Goal: Check status: Check status

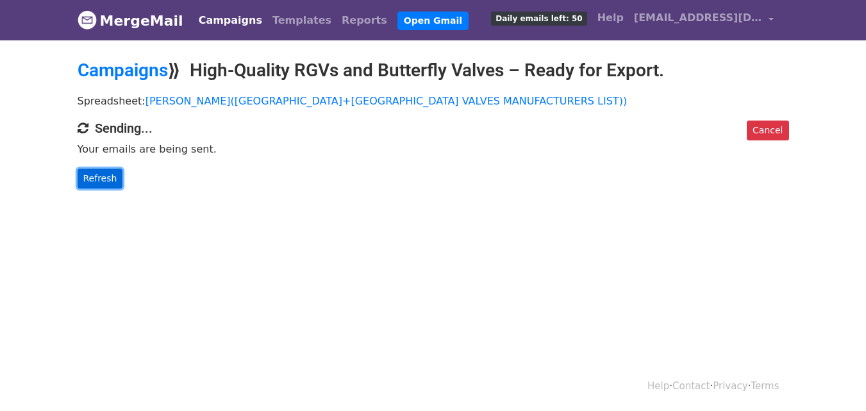
click at [93, 179] on link "Refresh" at bounding box center [101, 179] width 46 height 20
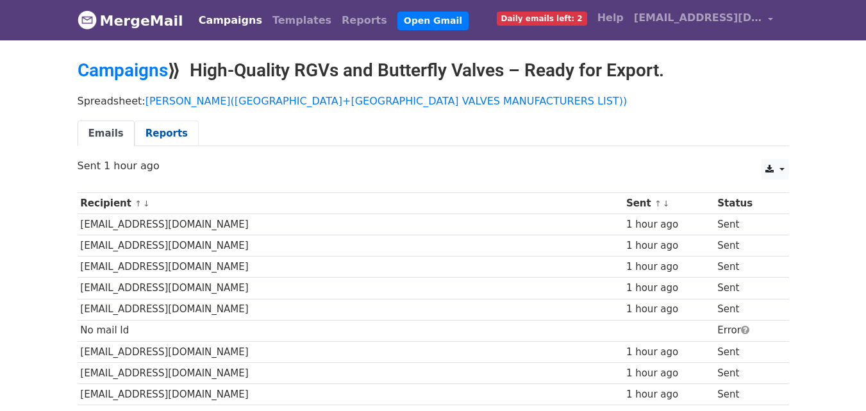
click at [163, 134] on link "Reports" at bounding box center [167, 134] width 64 height 26
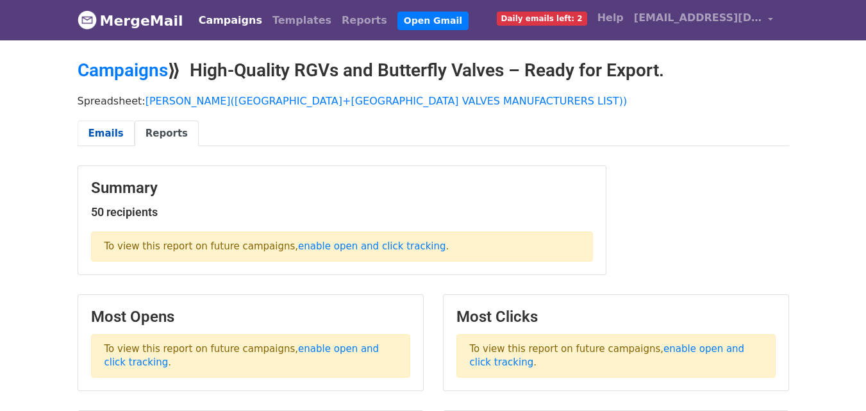
click at [101, 131] on link "Emails" at bounding box center [106, 134] width 57 height 26
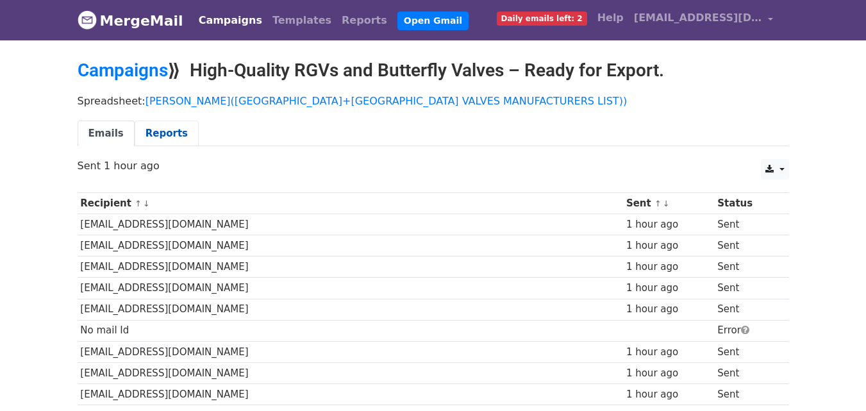
click at [155, 138] on link "Reports" at bounding box center [167, 134] width 64 height 26
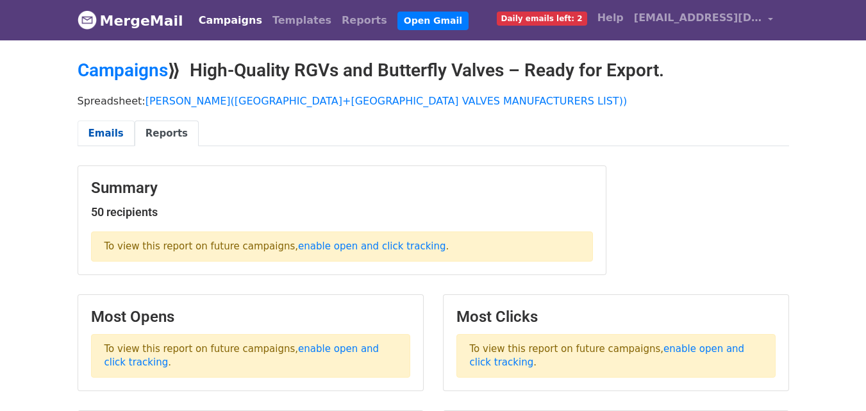
click at [103, 130] on link "Emails" at bounding box center [106, 134] width 57 height 26
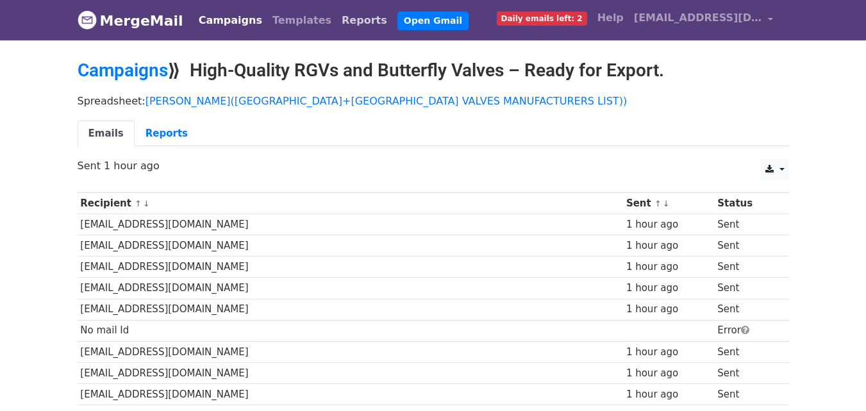
click at [337, 20] on link "Reports" at bounding box center [365, 21] width 56 height 26
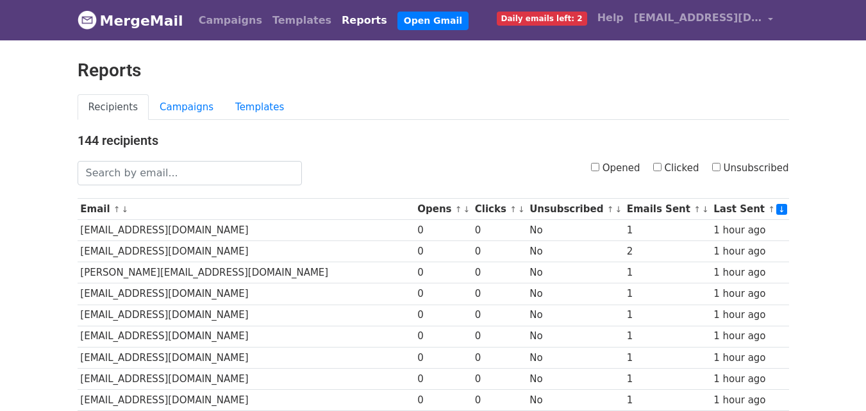
click at [642, 96] on ul "Recipients Campaigns Templates" at bounding box center [433, 107] width 711 height 26
